Goal: Task Accomplishment & Management: Manage account settings

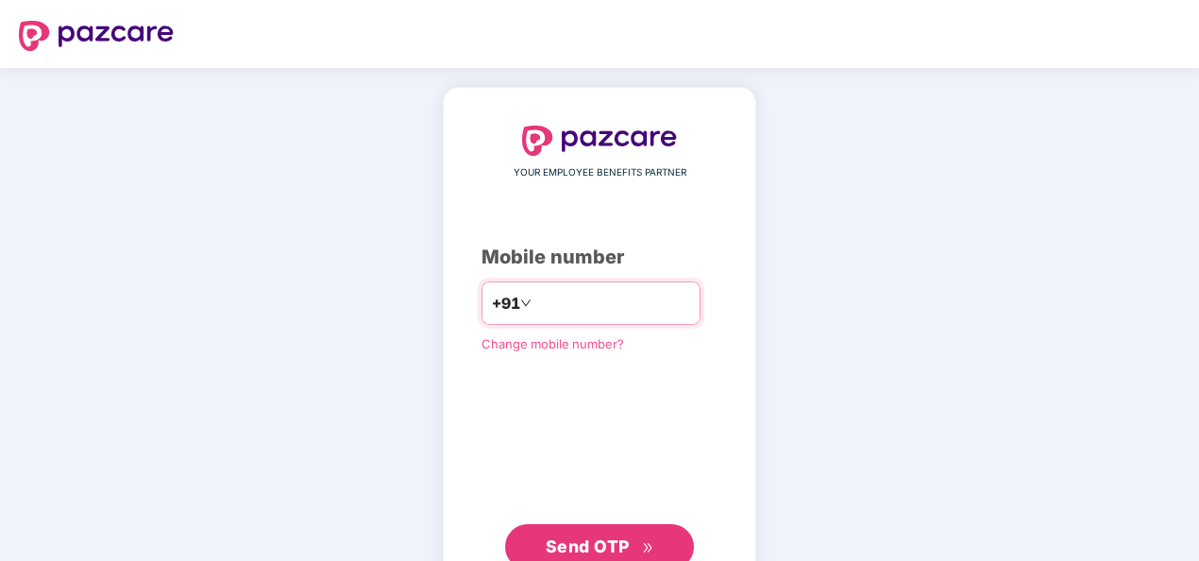
type input "**********"
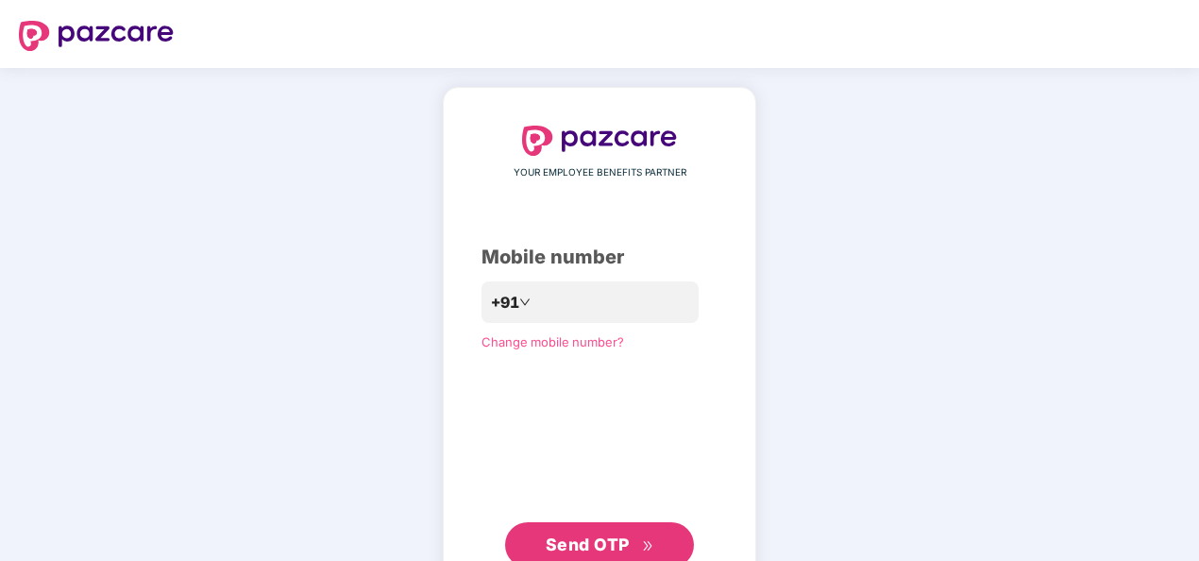
click at [613, 533] on span "Send OTP" at bounding box center [588, 544] width 84 height 20
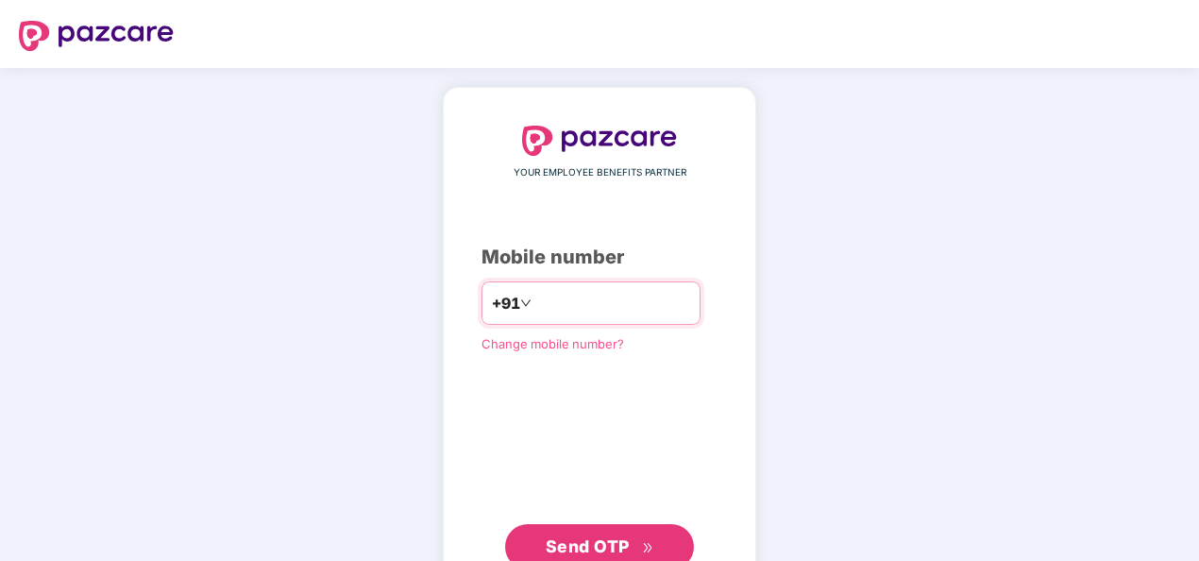
type input "**********"
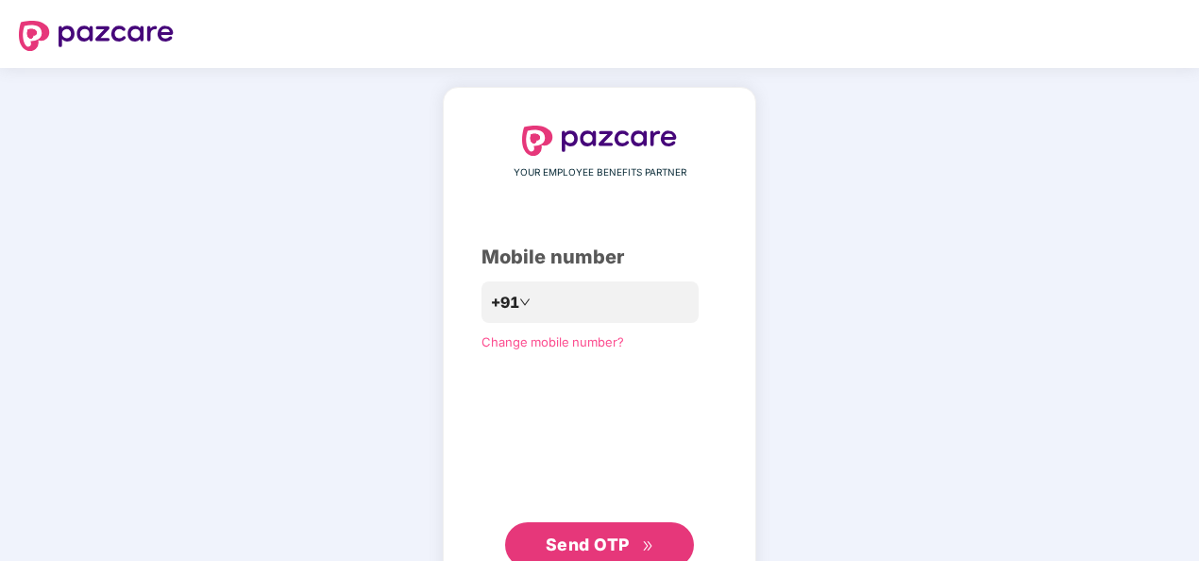
click at [577, 536] on span "Send OTP" at bounding box center [588, 544] width 84 height 20
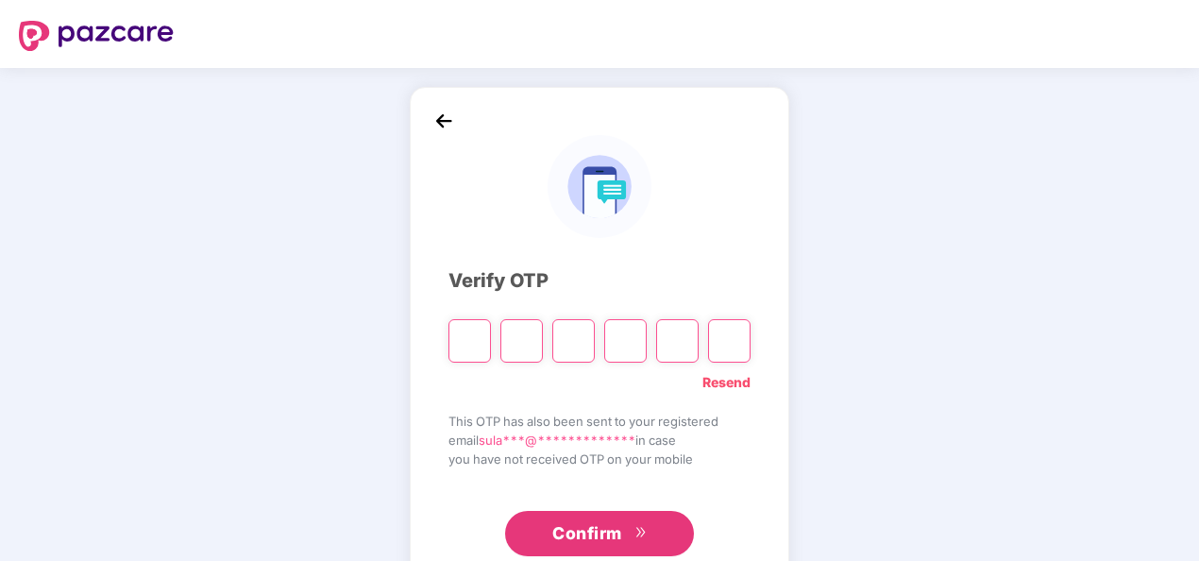
type input "*"
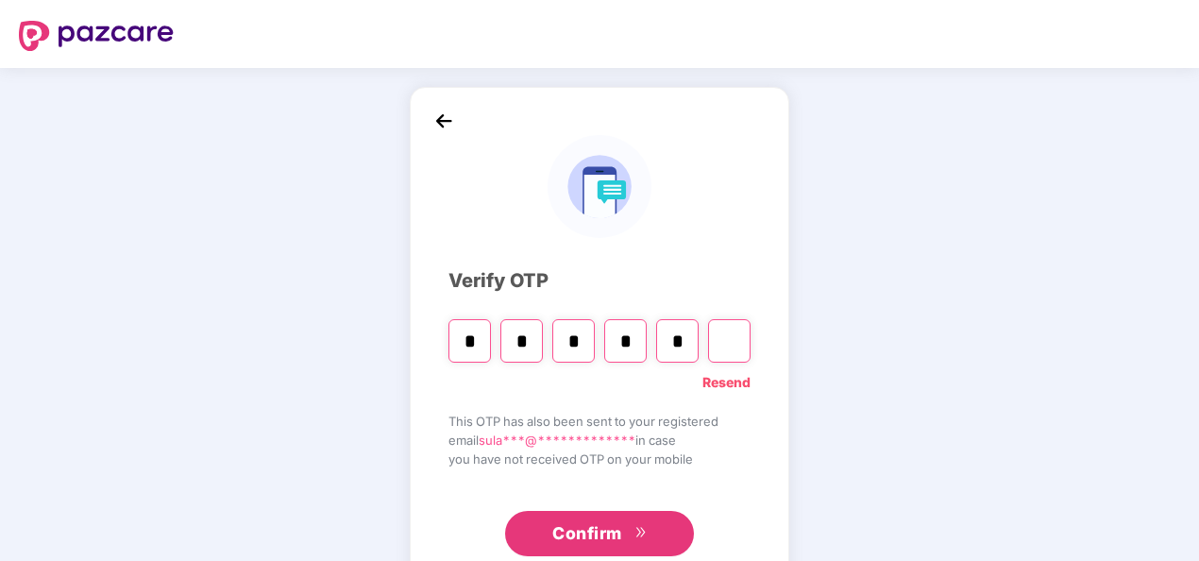
type input "*"
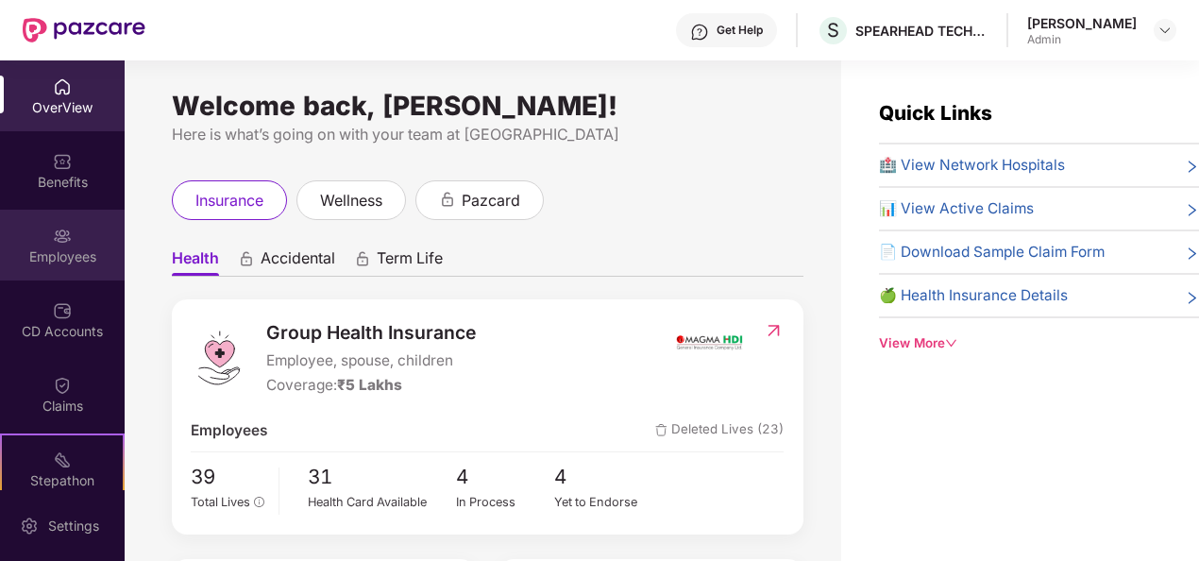
click at [64, 227] on img at bounding box center [62, 236] width 19 height 19
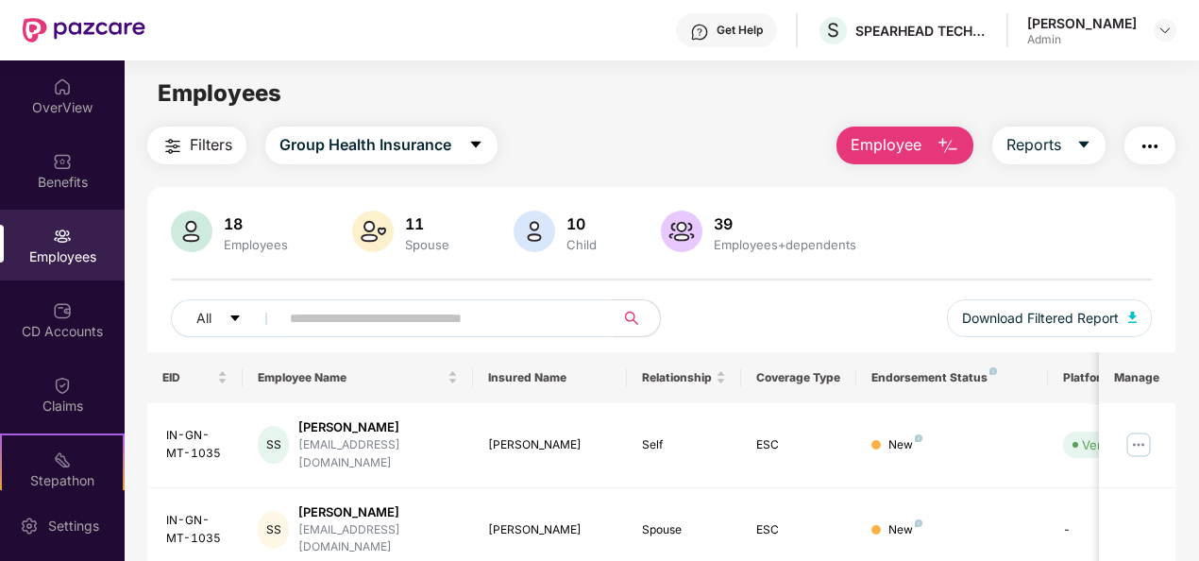
drag, startPoint x: 881, startPoint y: 119, endPoint x: 888, endPoint y: 148, distance: 30.0
click at [888, 148] on main "Employees Filters Group Health Insurance Employee Reports 18 Employees 11 Spous…" at bounding box center [662, 340] width 1074 height 561
click at [888, 148] on span "Employee" at bounding box center [886, 145] width 71 height 24
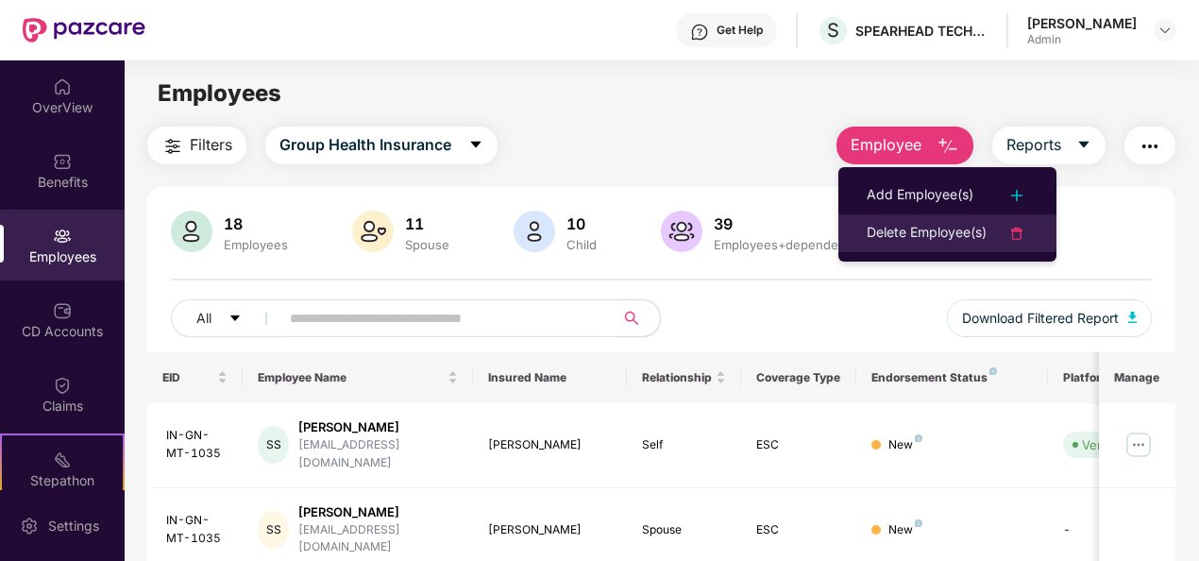
click at [888, 235] on div "Delete Employee(s)" at bounding box center [927, 233] width 120 height 23
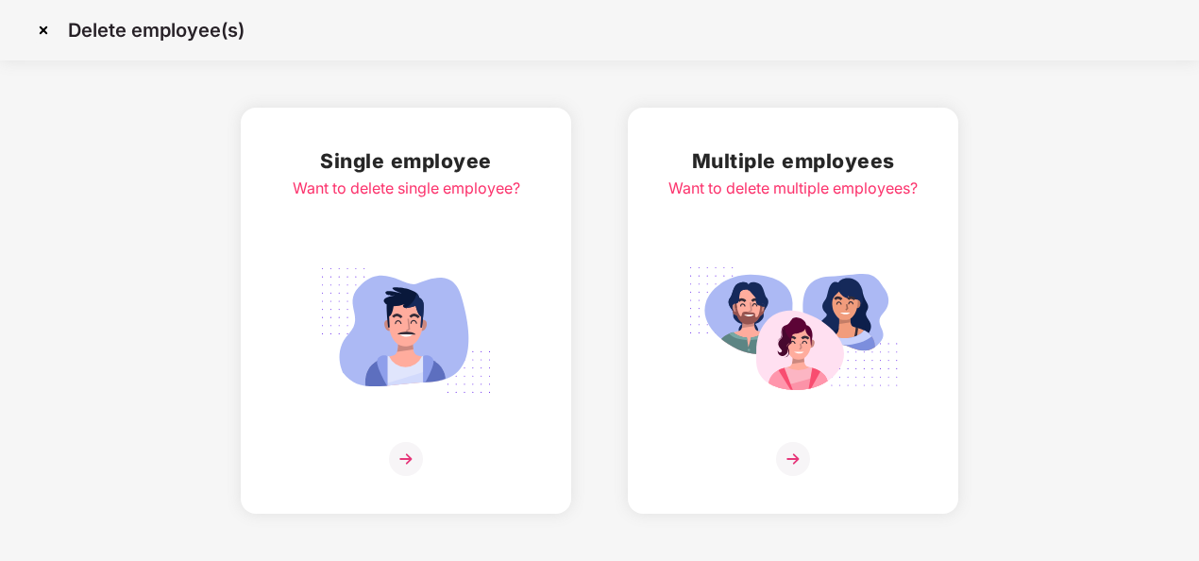
click at [406, 461] on img at bounding box center [406, 459] width 34 height 34
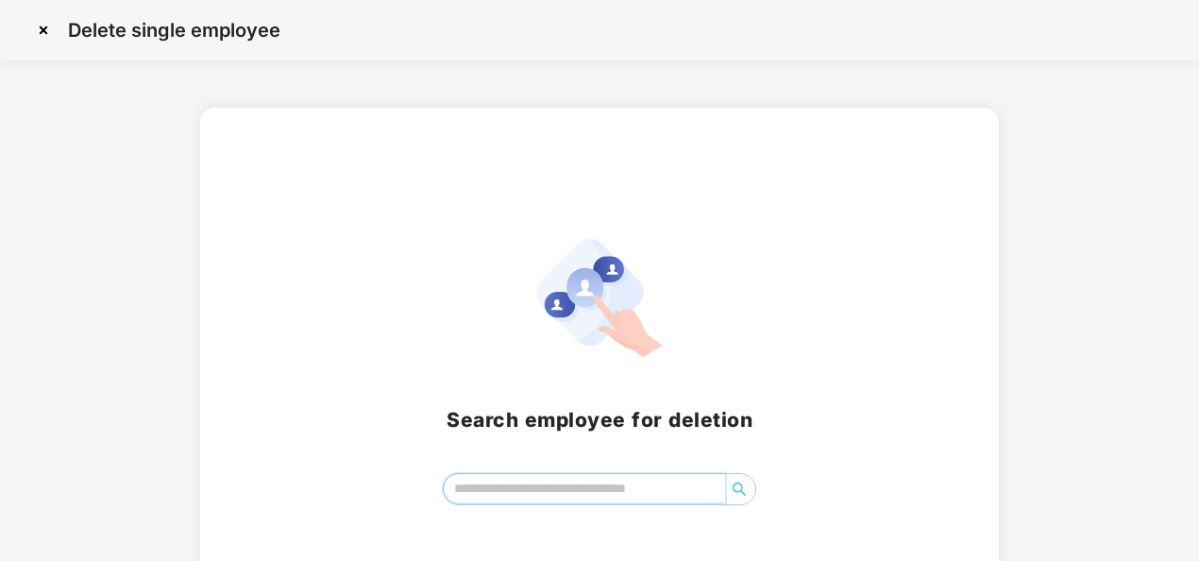
click at [463, 488] on input "search" at bounding box center [585, 488] width 282 height 28
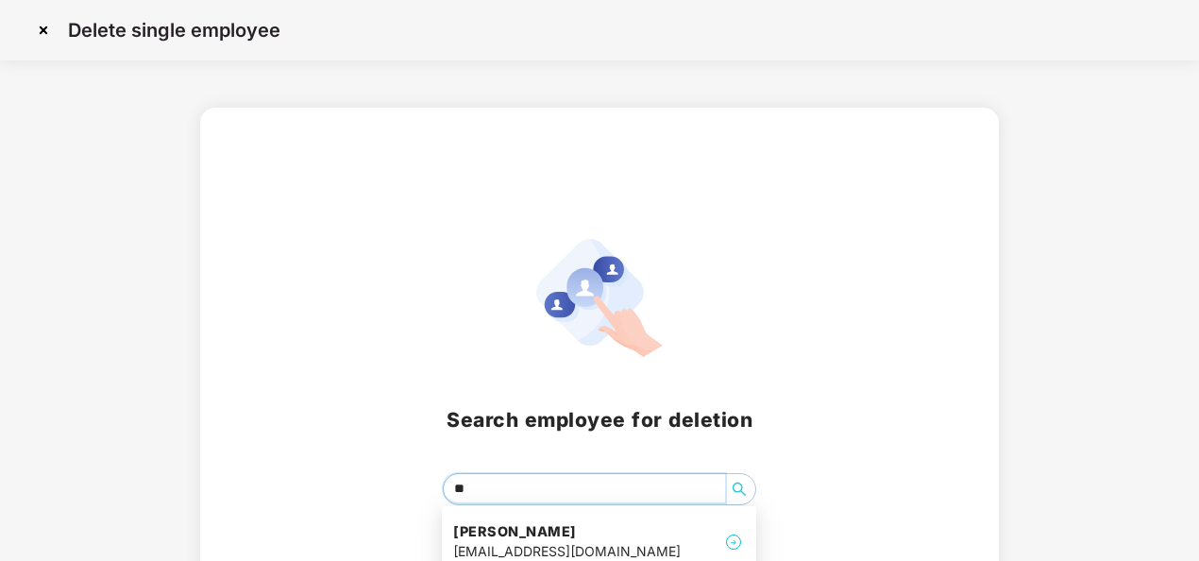
type input "***"
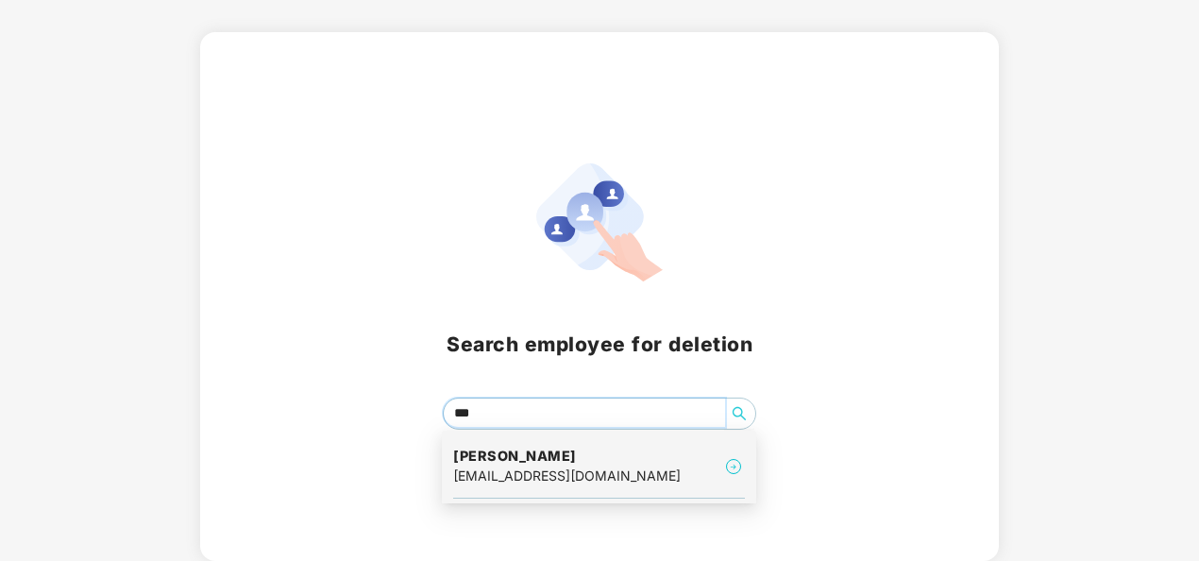
click at [506, 444] on div "[PERSON_NAME] [EMAIL_ADDRESS][DOMAIN_NAME]" at bounding box center [599, 466] width 292 height 63
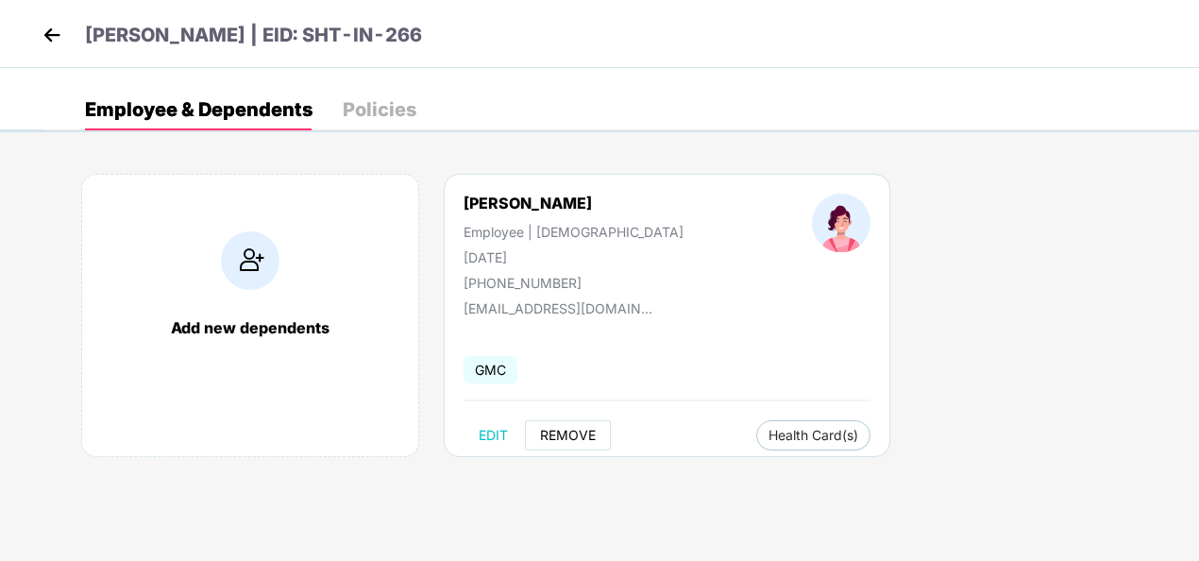
click at [566, 430] on span "REMOVE" at bounding box center [568, 435] width 56 height 15
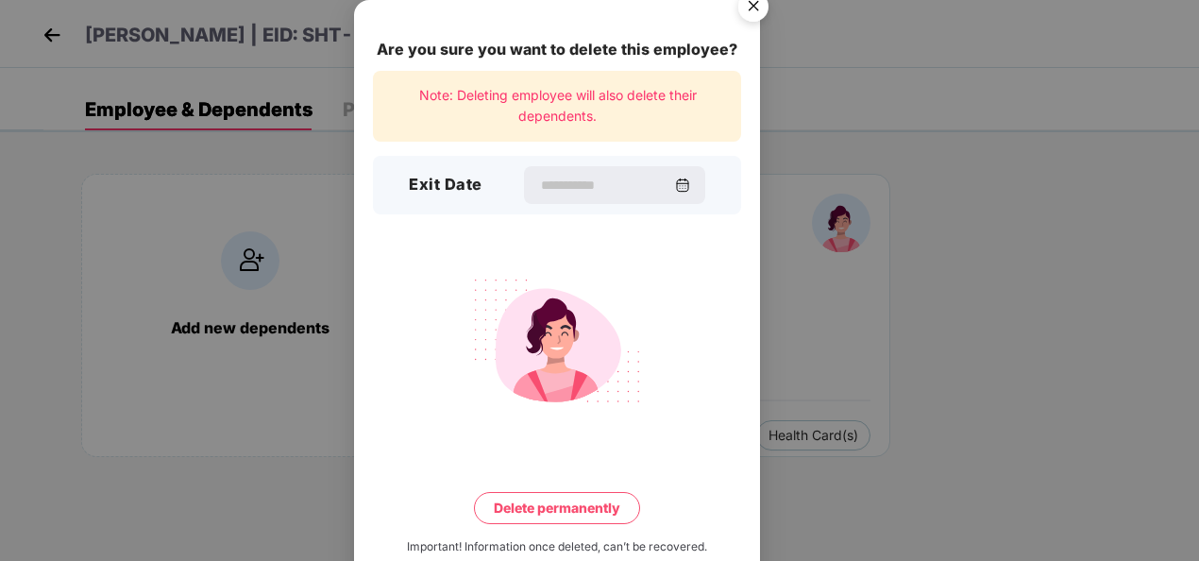
scroll to position [42, 0]
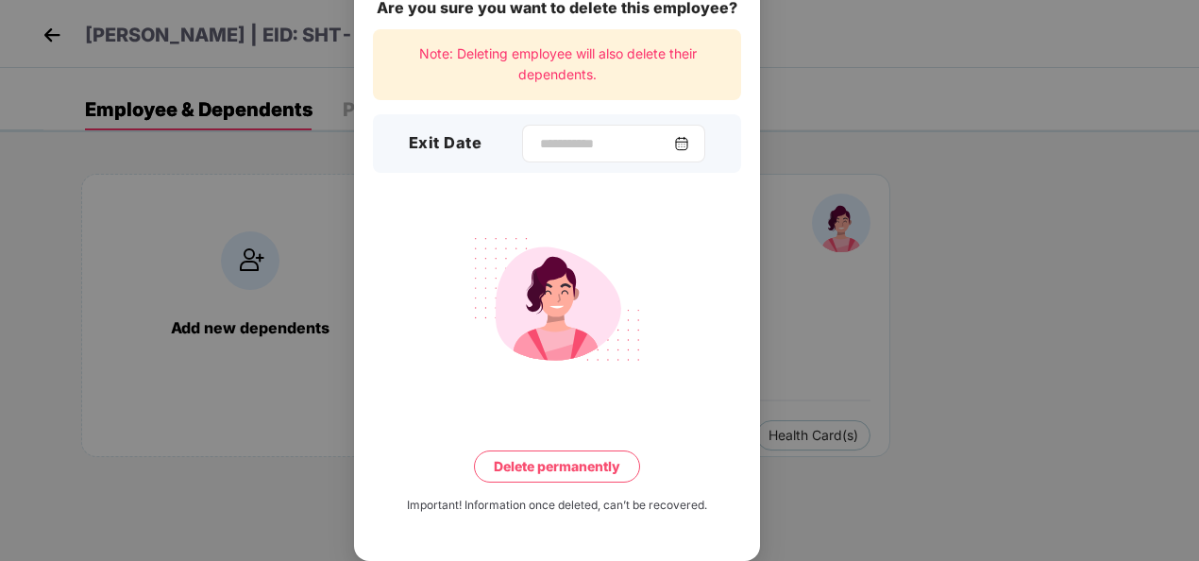
click at [689, 138] on img at bounding box center [681, 143] width 15 height 15
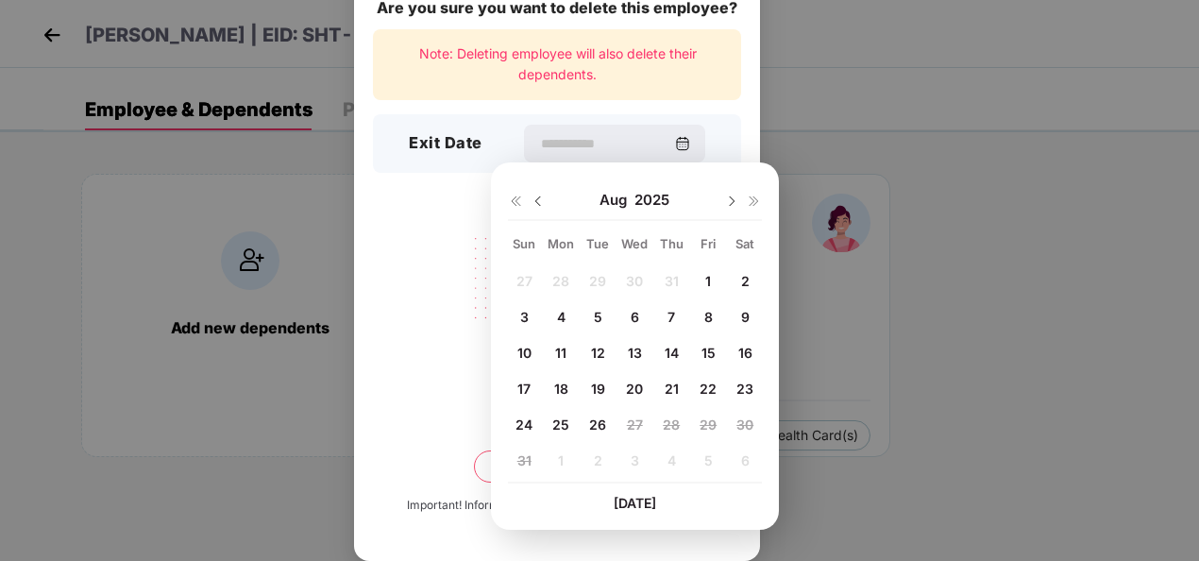
click at [708, 385] on span "22" at bounding box center [708, 388] width 17 height 16
type input "**********"
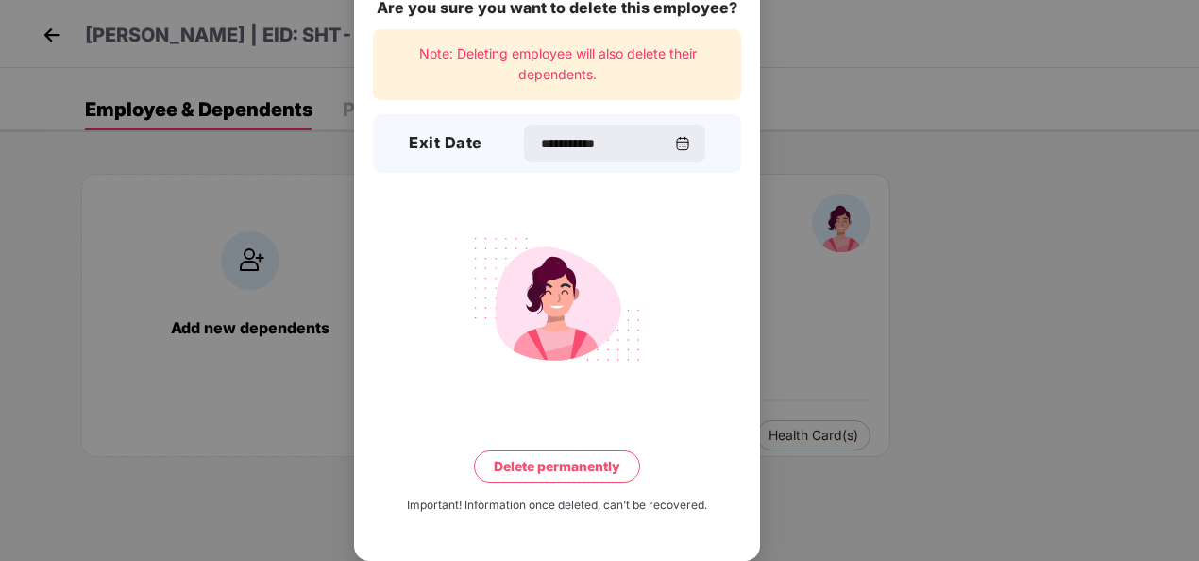
click at [600, 463] on button "Delete permanently" at bounding box center [557, 466] width 166 height 32
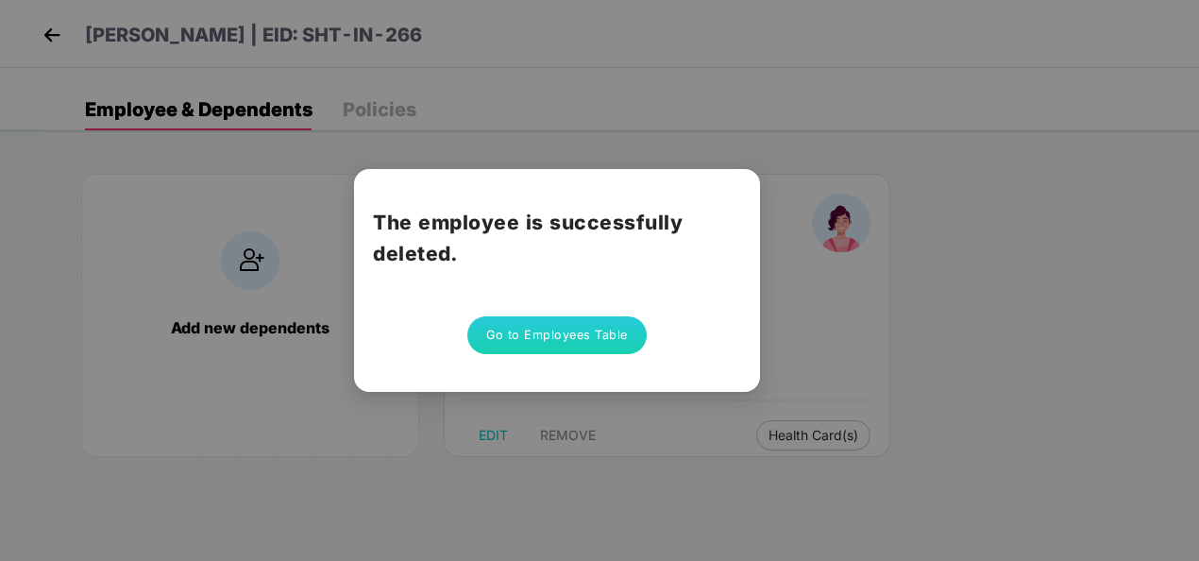
scroll to position [0, 0]
click at [600, 336] on button "Go to Employees Table" at bounding box center [556, 335] width 179 height 38
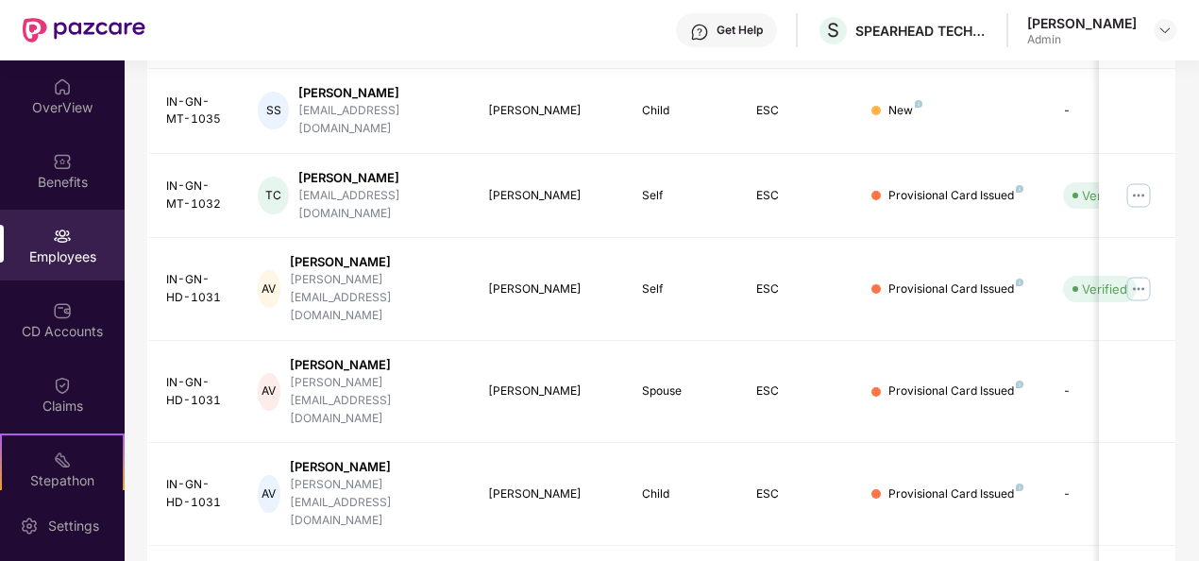
scroll to position [595, 0]
